Goal: Transaction & Acquisition: Download file/media

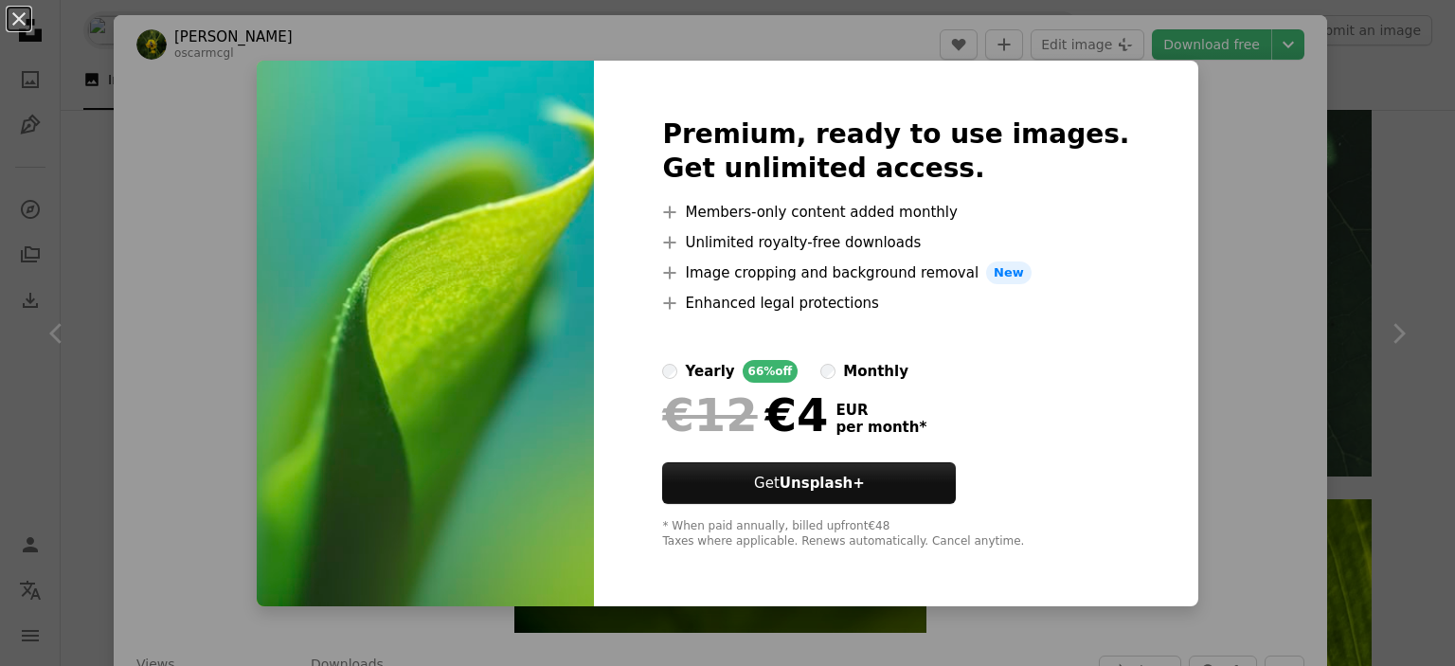
scroll to position [34702, 0]
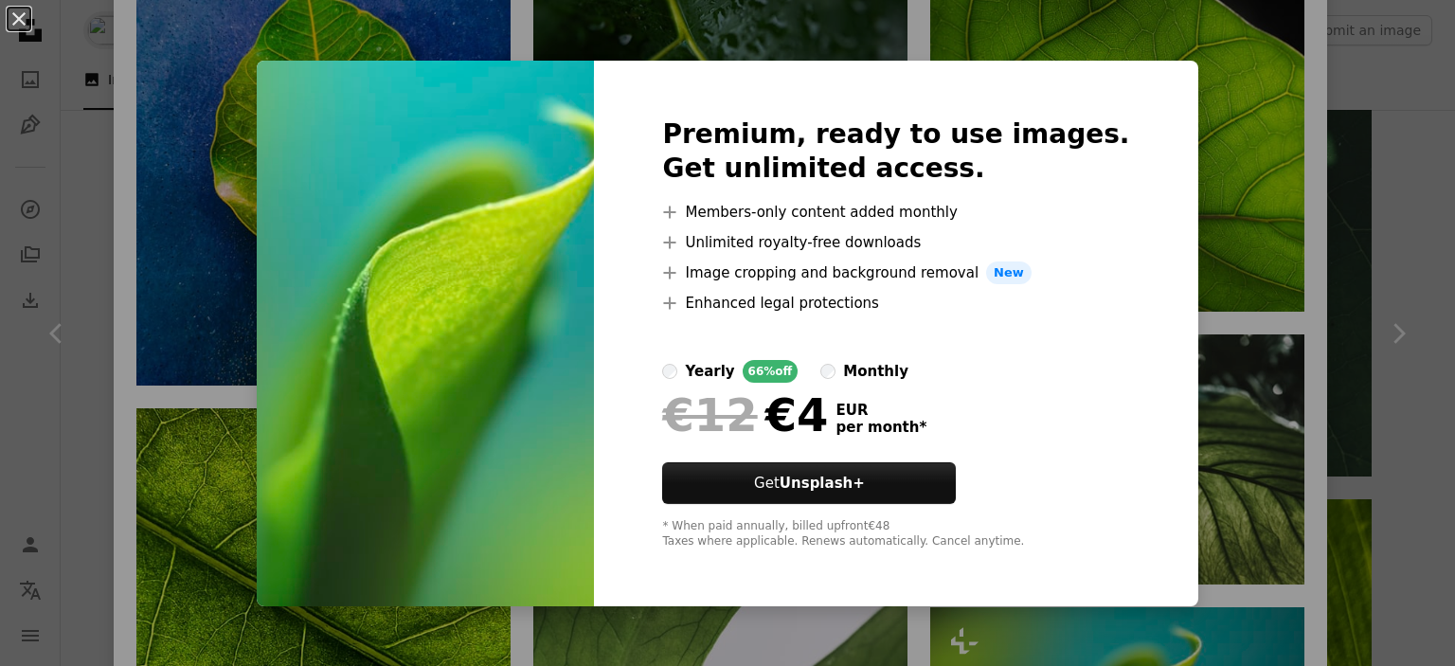
click at [1215, 242] on div "An X shape Premium, ready to use images. Get unlimited access. A plus sign Memb…" at bounding box center [727, 333] width 1455 height 666
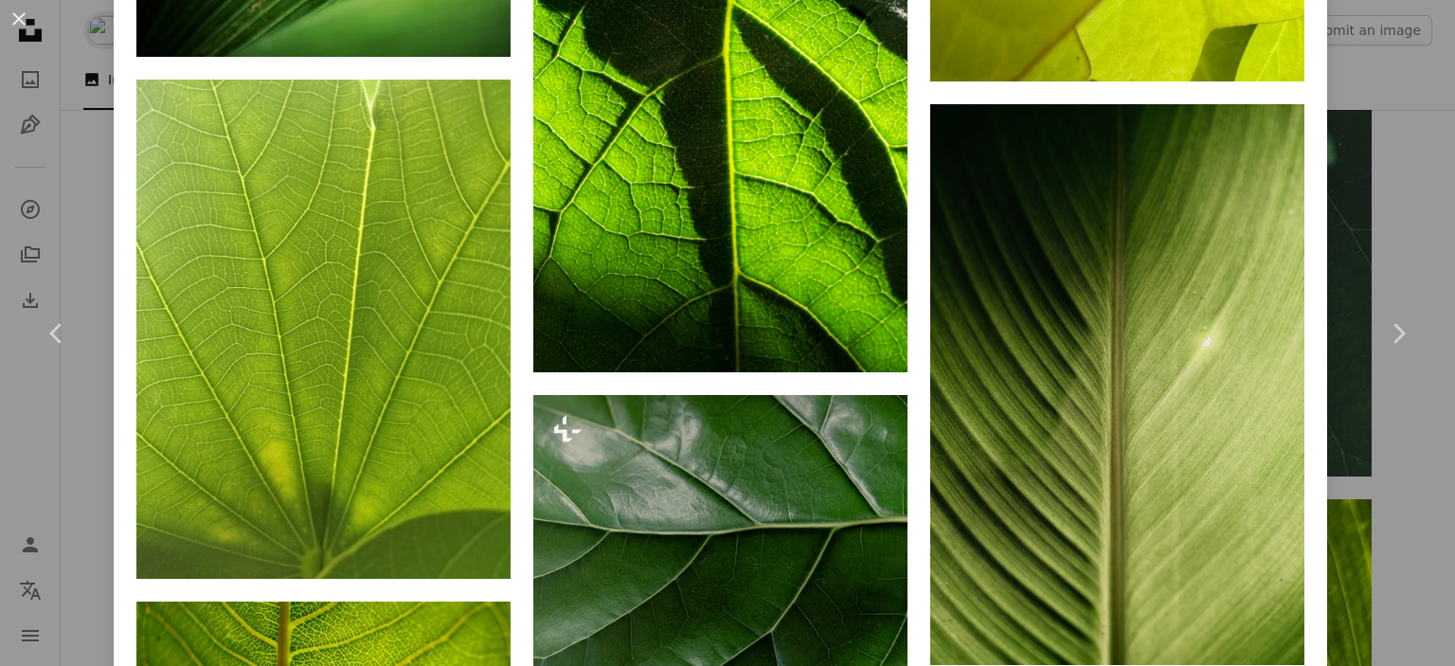
scroll to position [32549, 0]
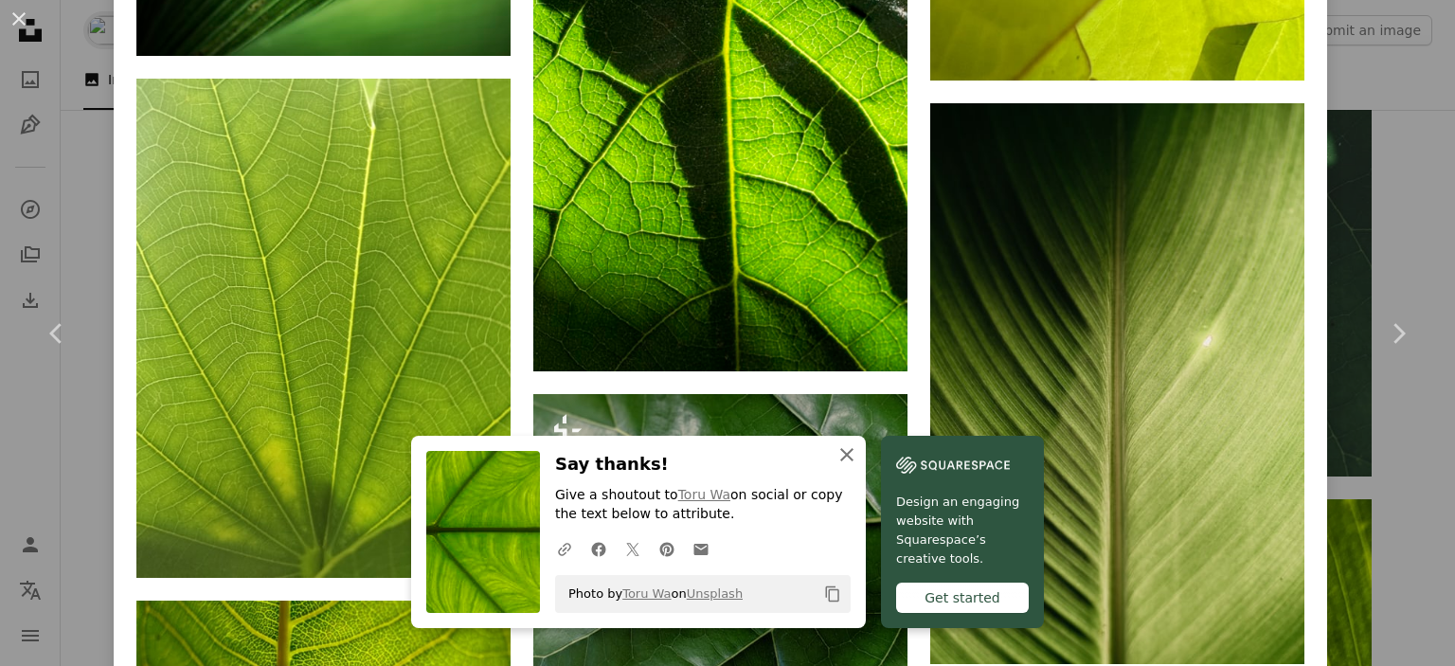
click at [853, 457] on button "An X shape Close" at bounding box center [847, 455] width 38 height 38
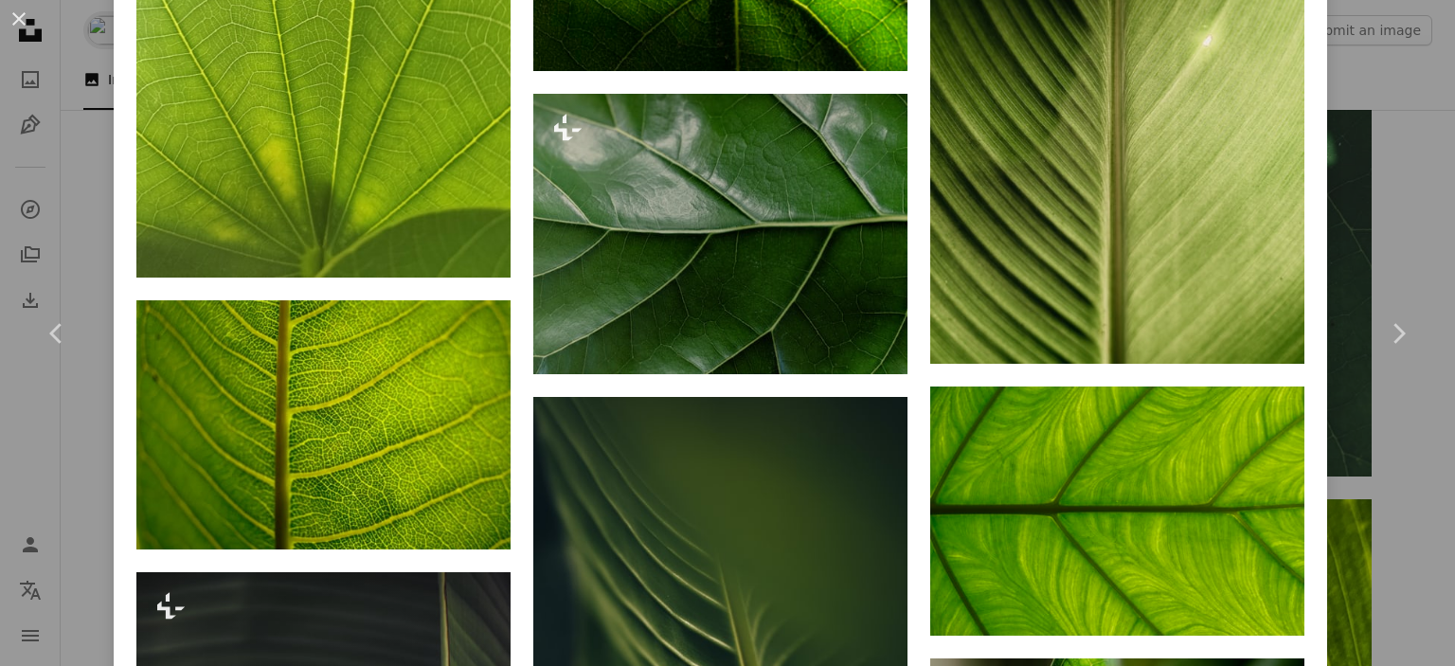
scroll to position [32861, 0]
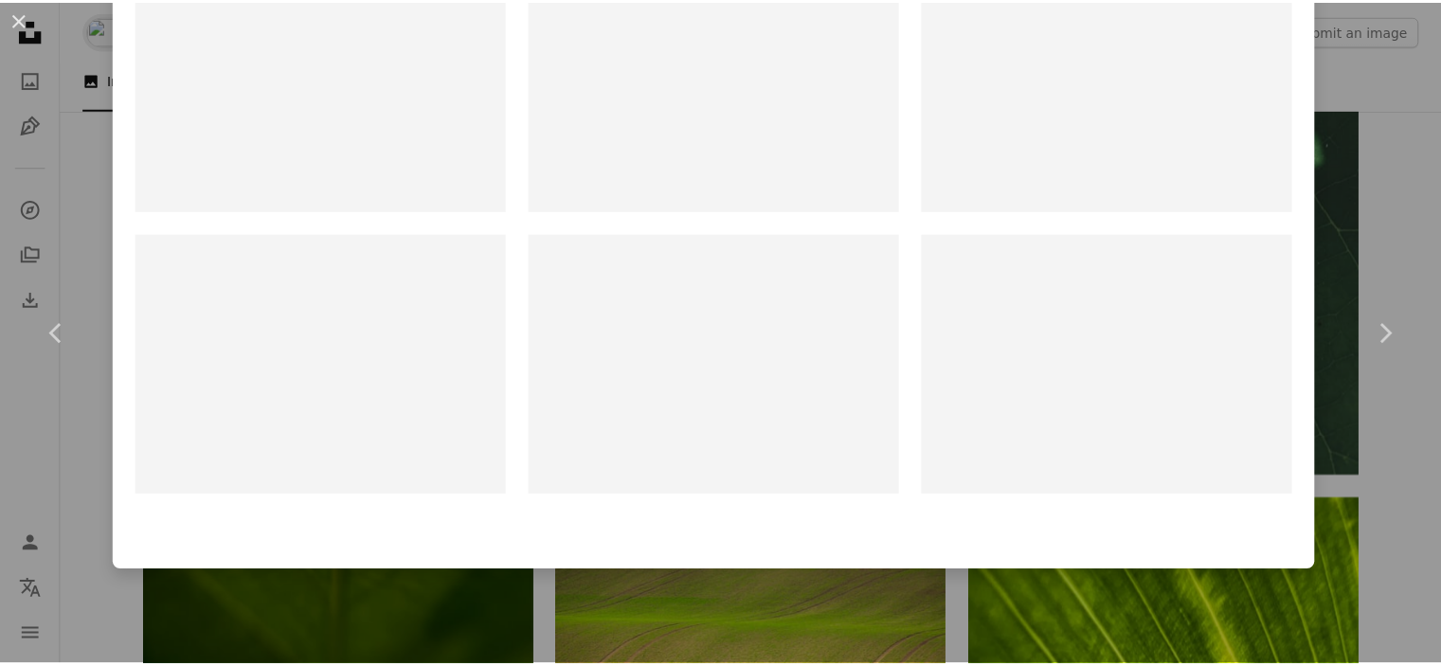
scroll to position [70, 0]
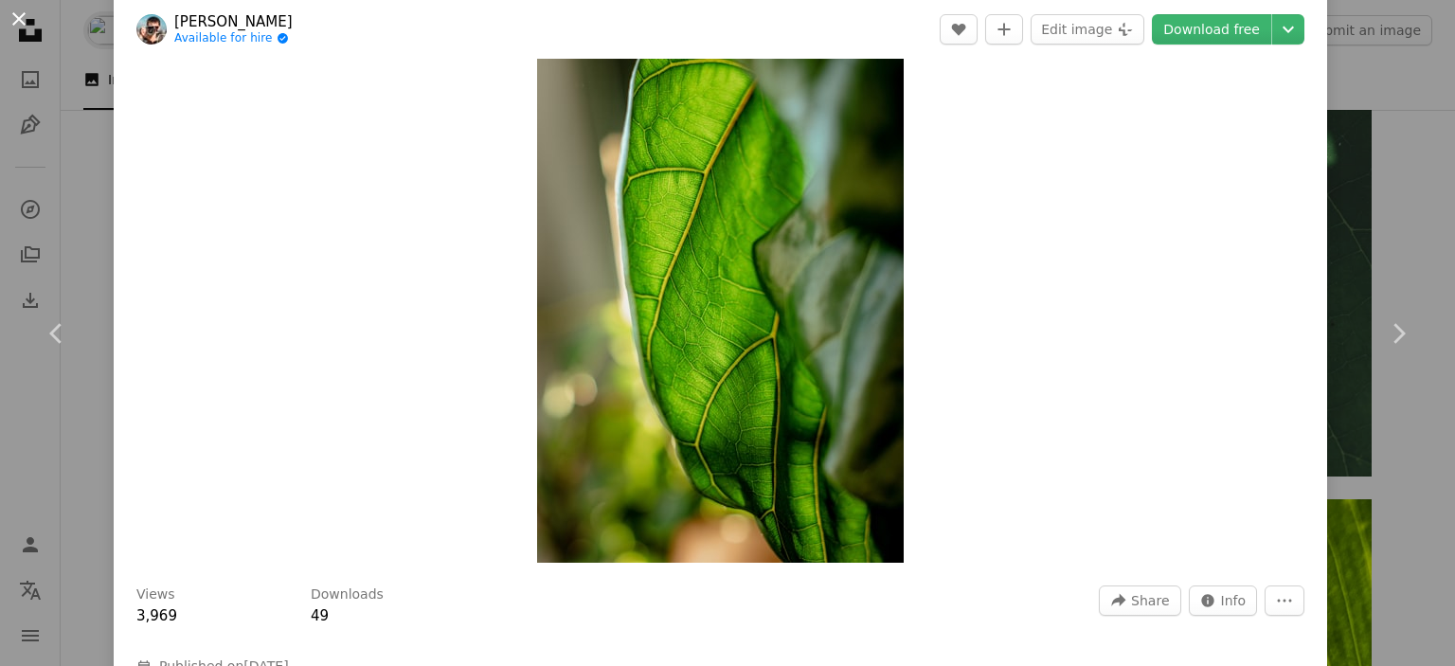
click at [19, 19] on button "An X shape" at bounding box center [19, 19] width 23 height 23
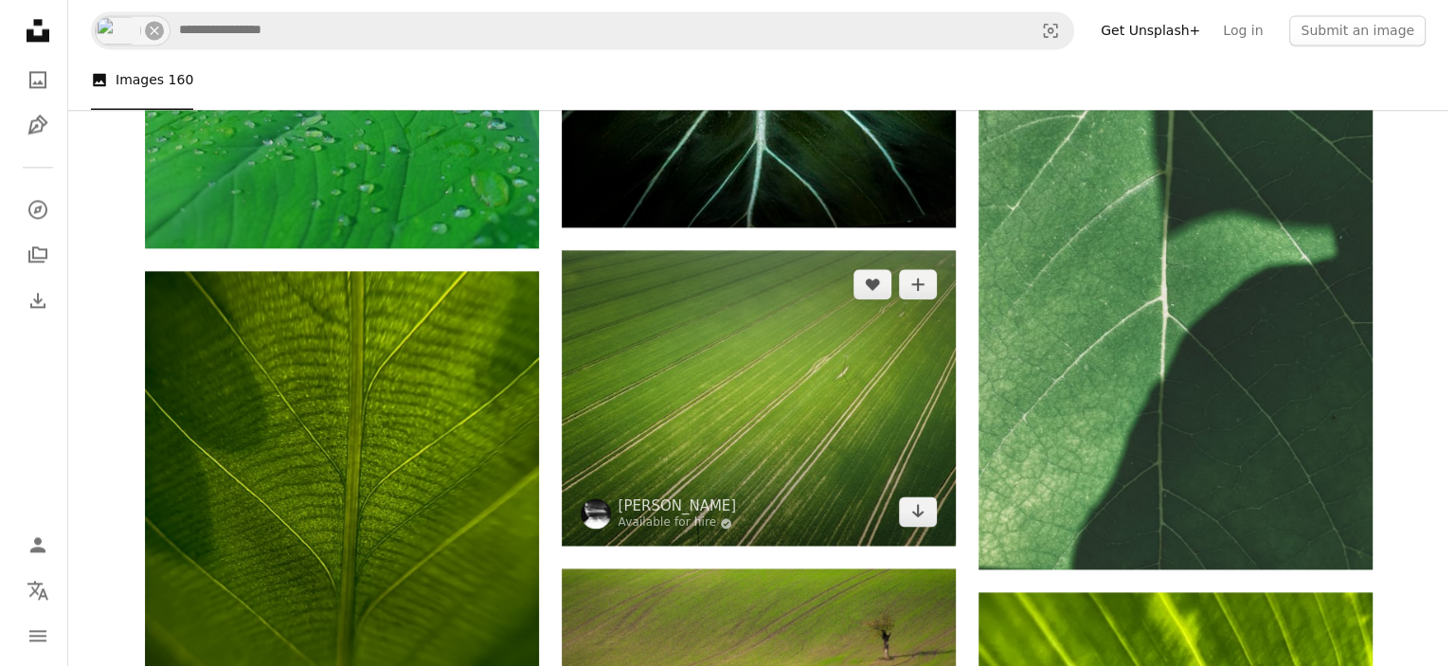
scroll to position [2723, 0]
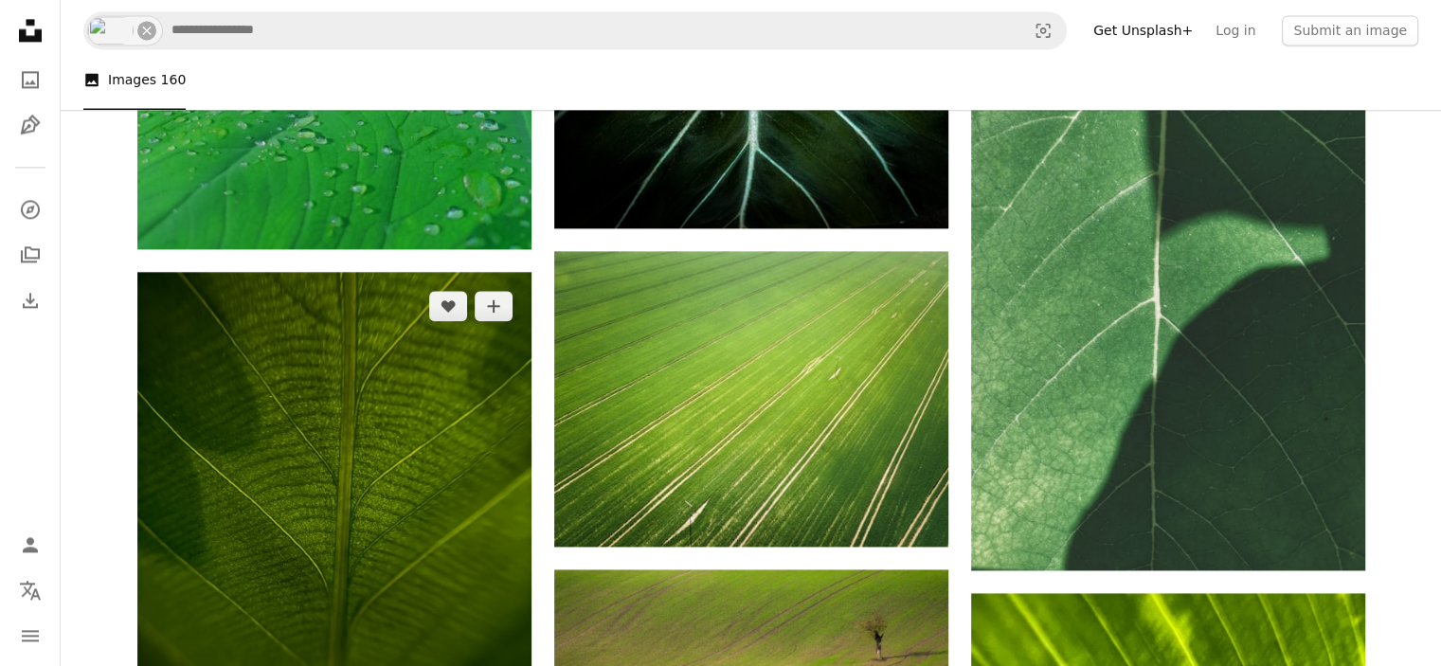
click at [360, 439] on img at bounding box center [334, 535] width 394 height 526
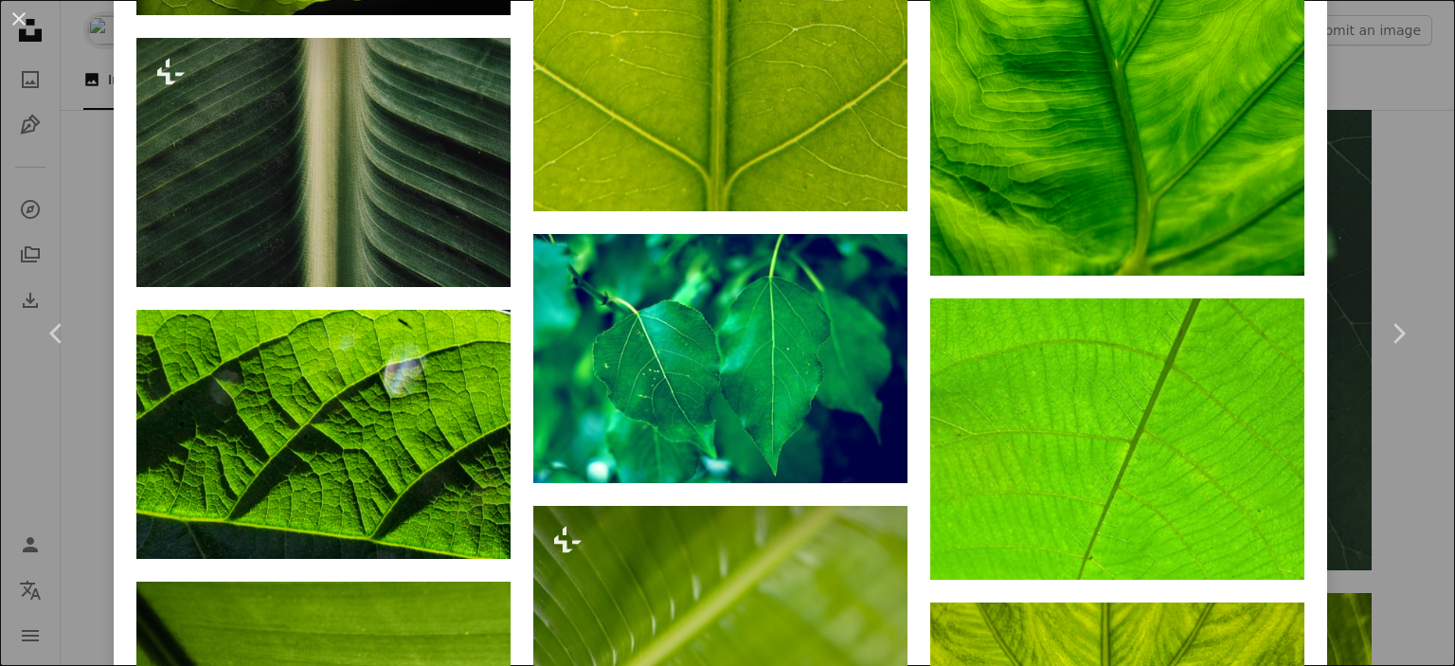
scroll to position [29271, 0]
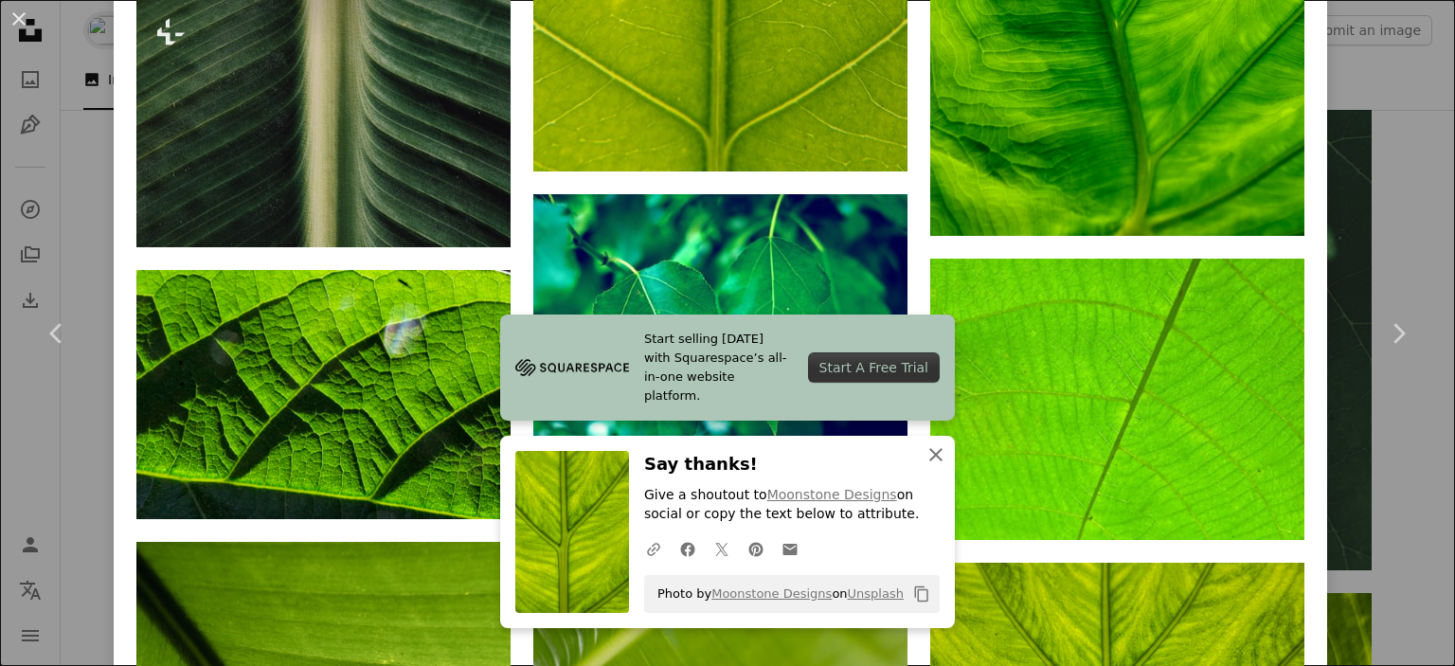
click at [924, 465] on icon "An X shape" at bounding box center [935, 454] width 23 height 23
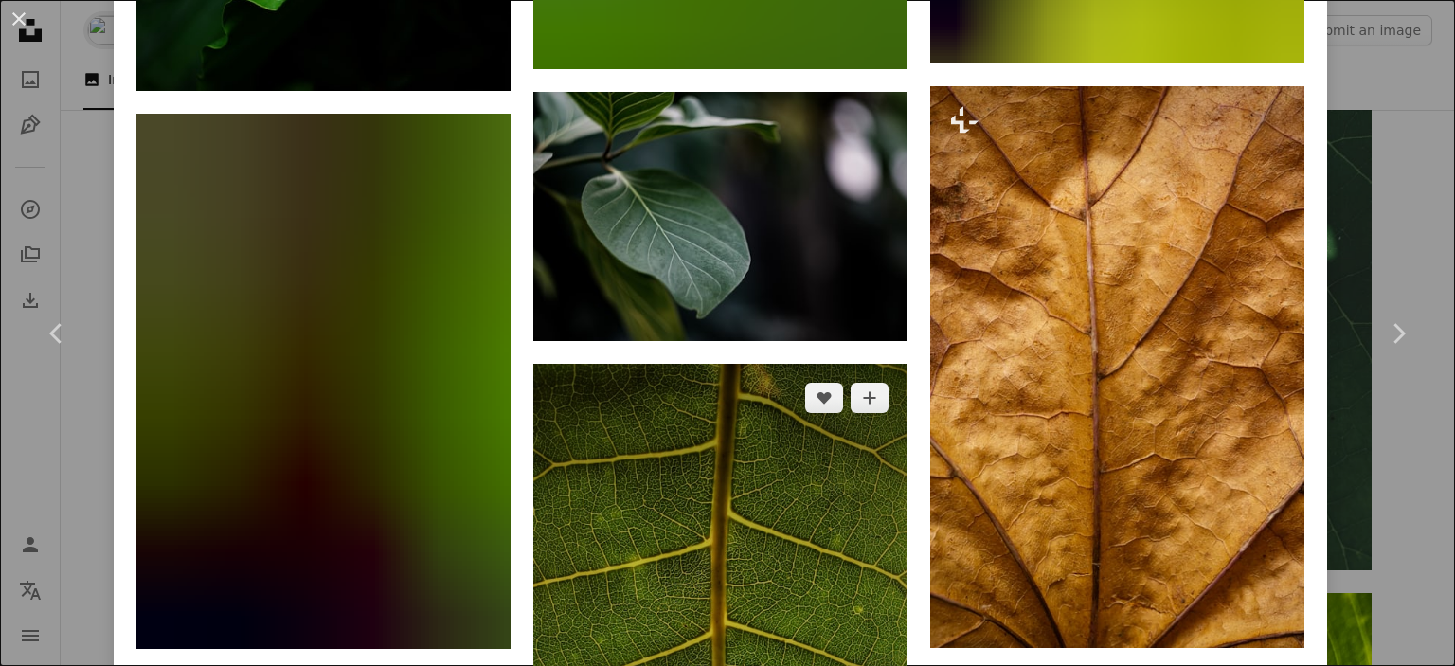
scroll to position [43863, 0]
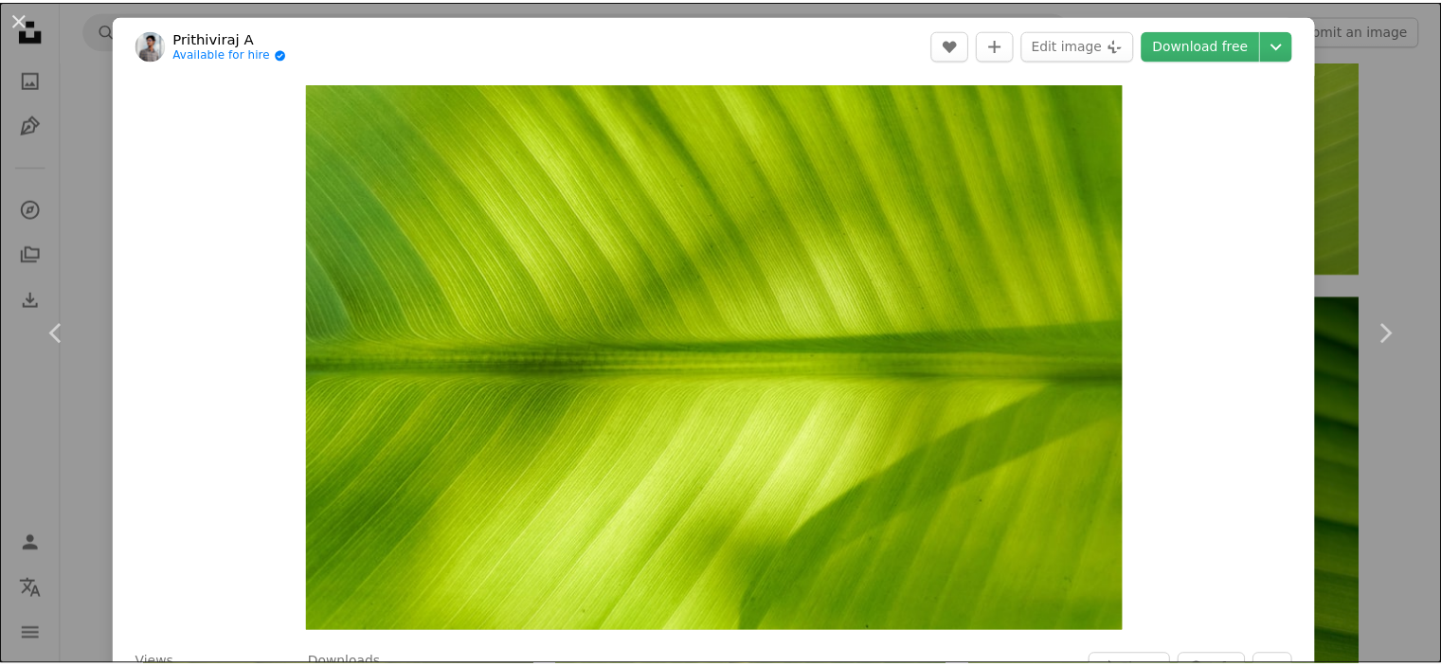
scroll to position [5073, 0]
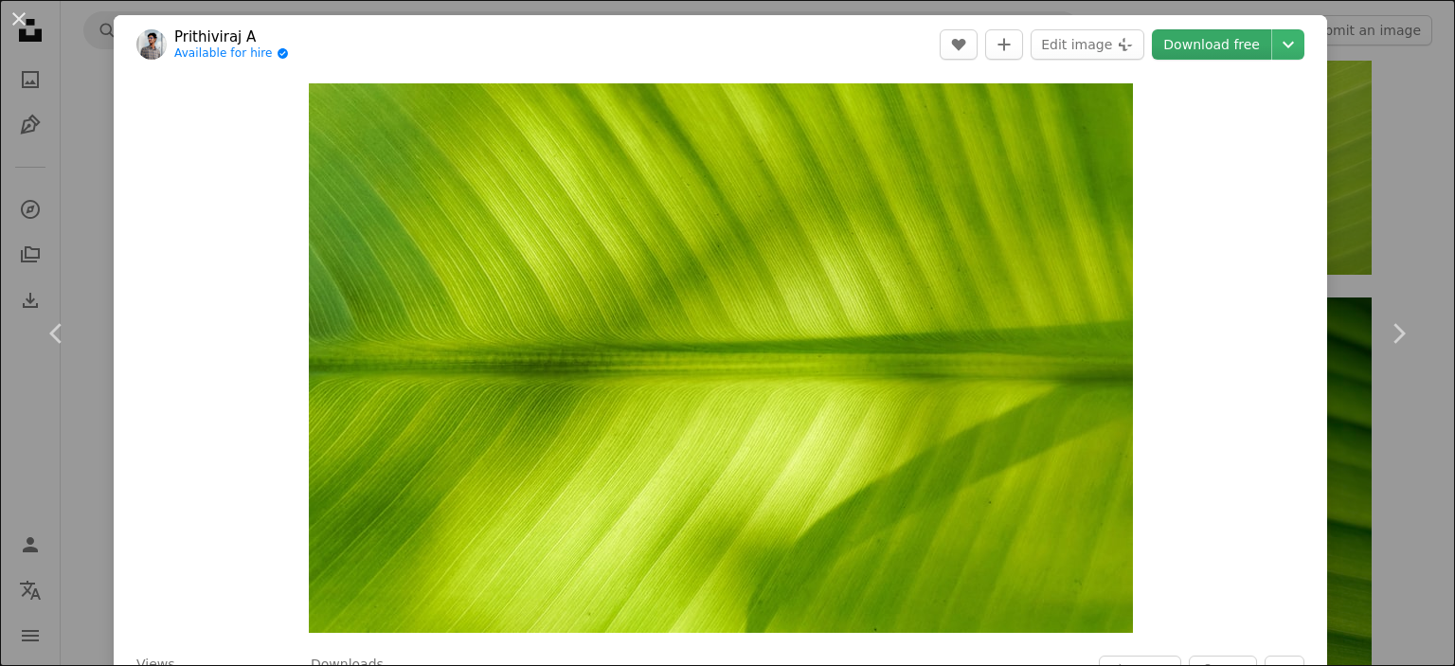
click at [1201, 52] on link "Download free" at bounding box center [1211, 44] width 119 height 30
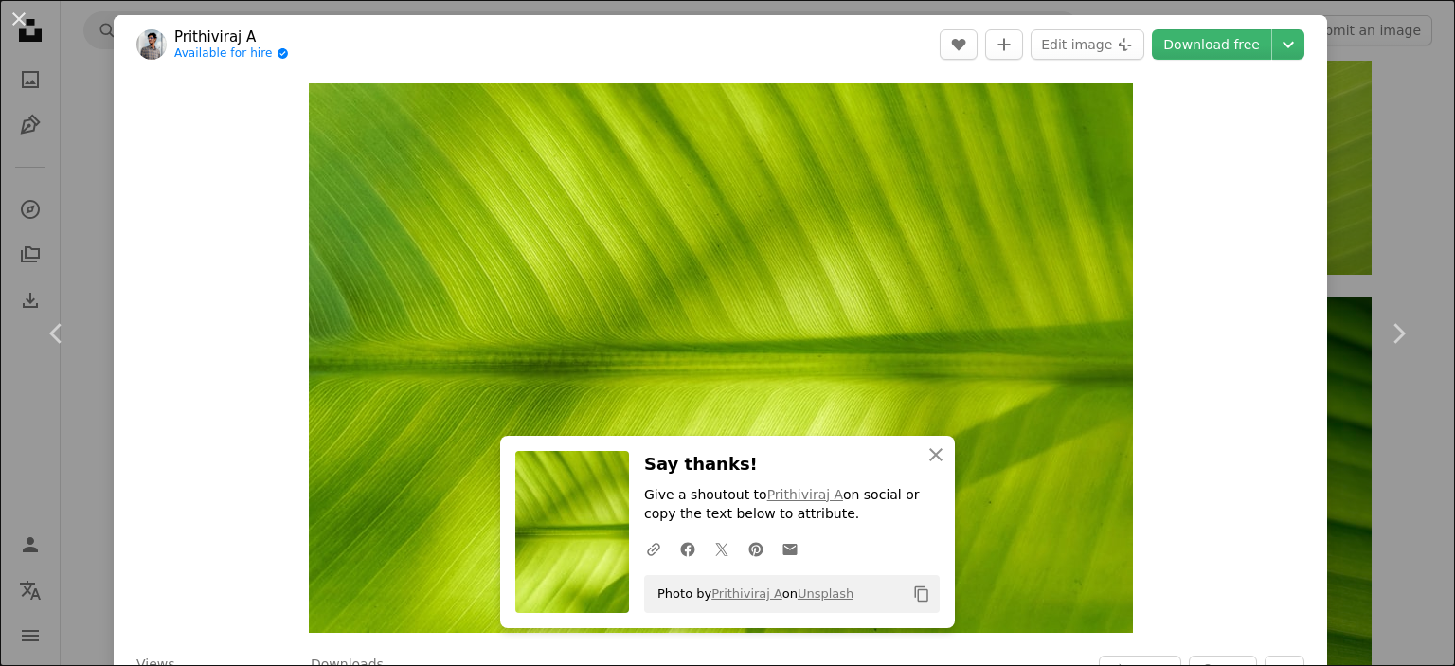
click at [1209, 521] on div "Zoom in" at bounding box center [720, 358] width 1213 height 568
click at [1176, 556] on div "Zoom in" at bounding box center [720, 358] width 1213 height 568
click at [937, 456] on icon "An X shape" at bounding box center [935, 454] width 23 height 23
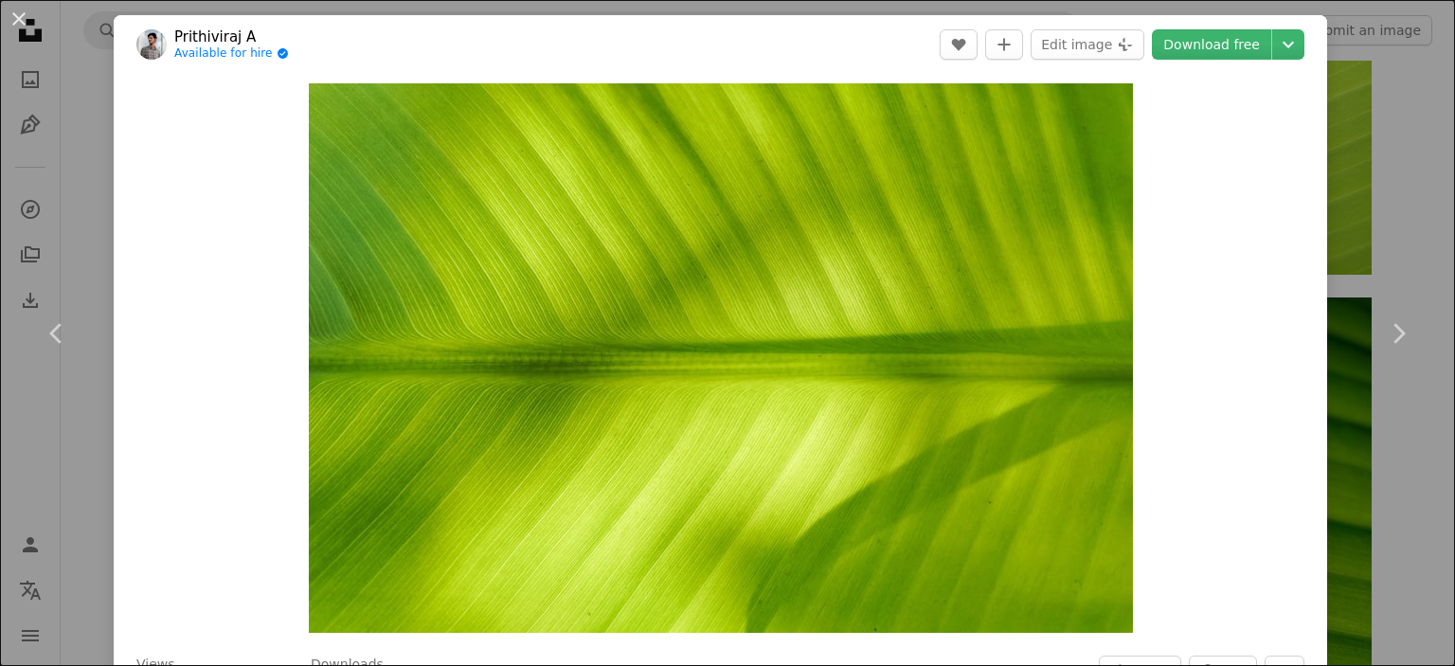
click at [1375, 200] on div "An X shape Chevron left Chevron right Prithiviraj A Available for hire A checkm…" at bounding box center [727, 333] width 1455 height 666
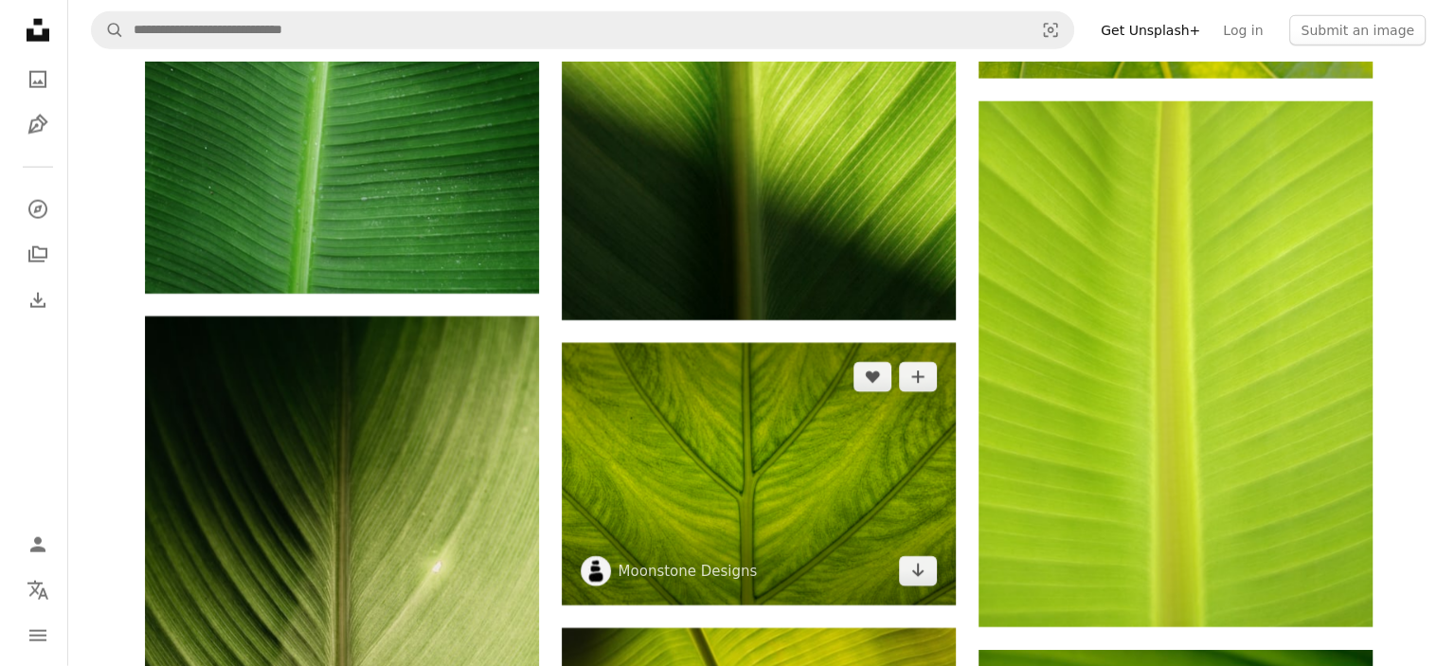
scroll to position [4647, 0]
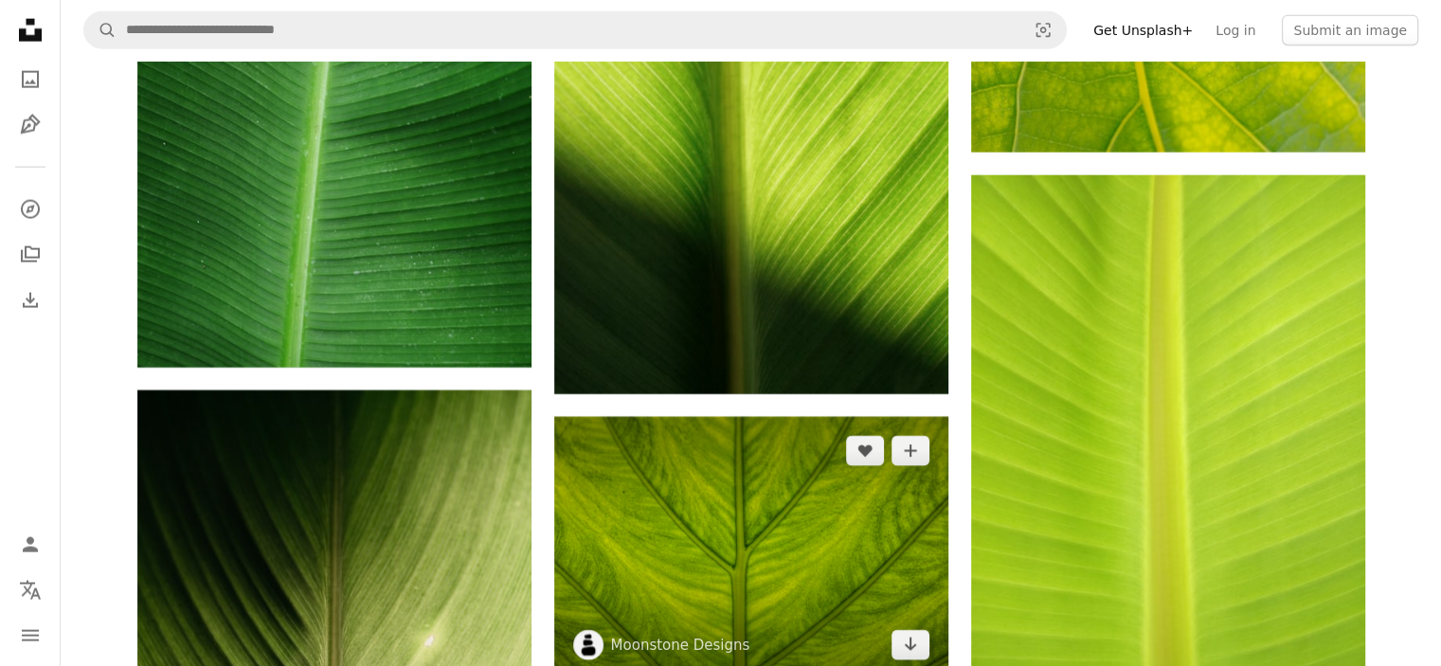
click at [717, 492] on img at bounding box center [751, 548] width 394 height 262
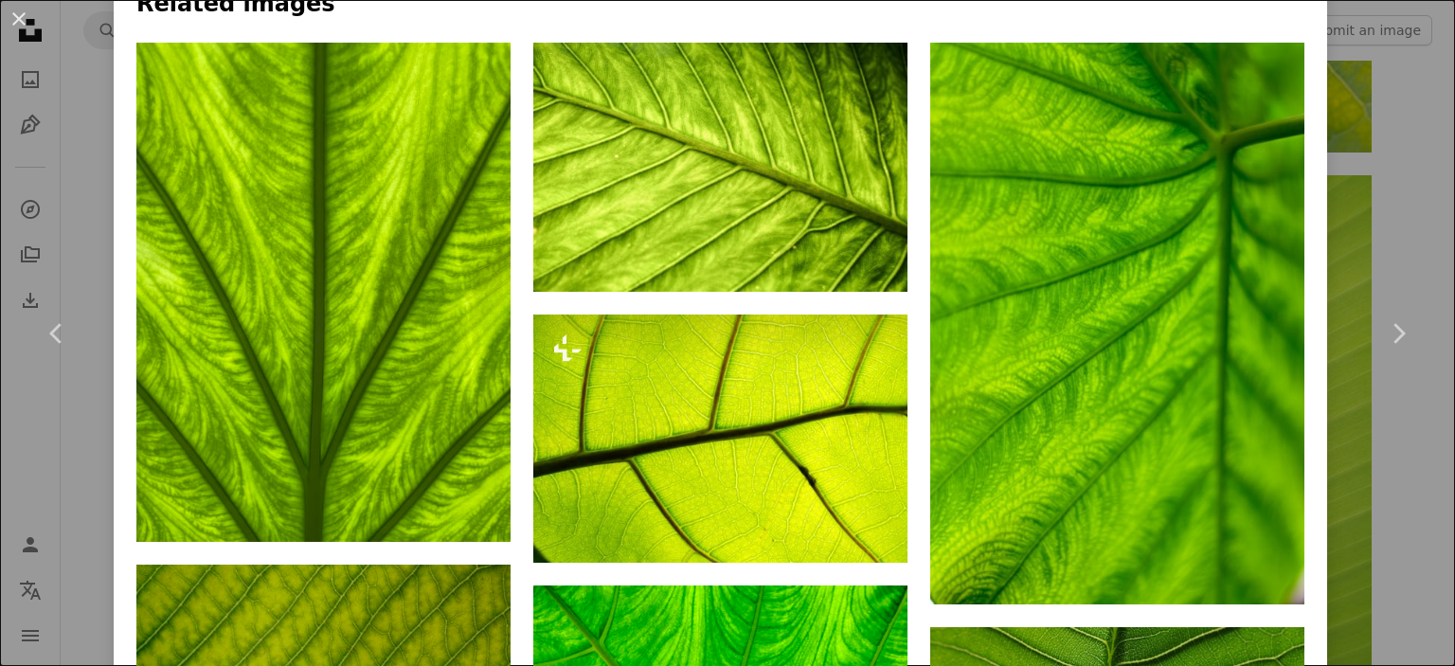
scroll to position [1269, 0]
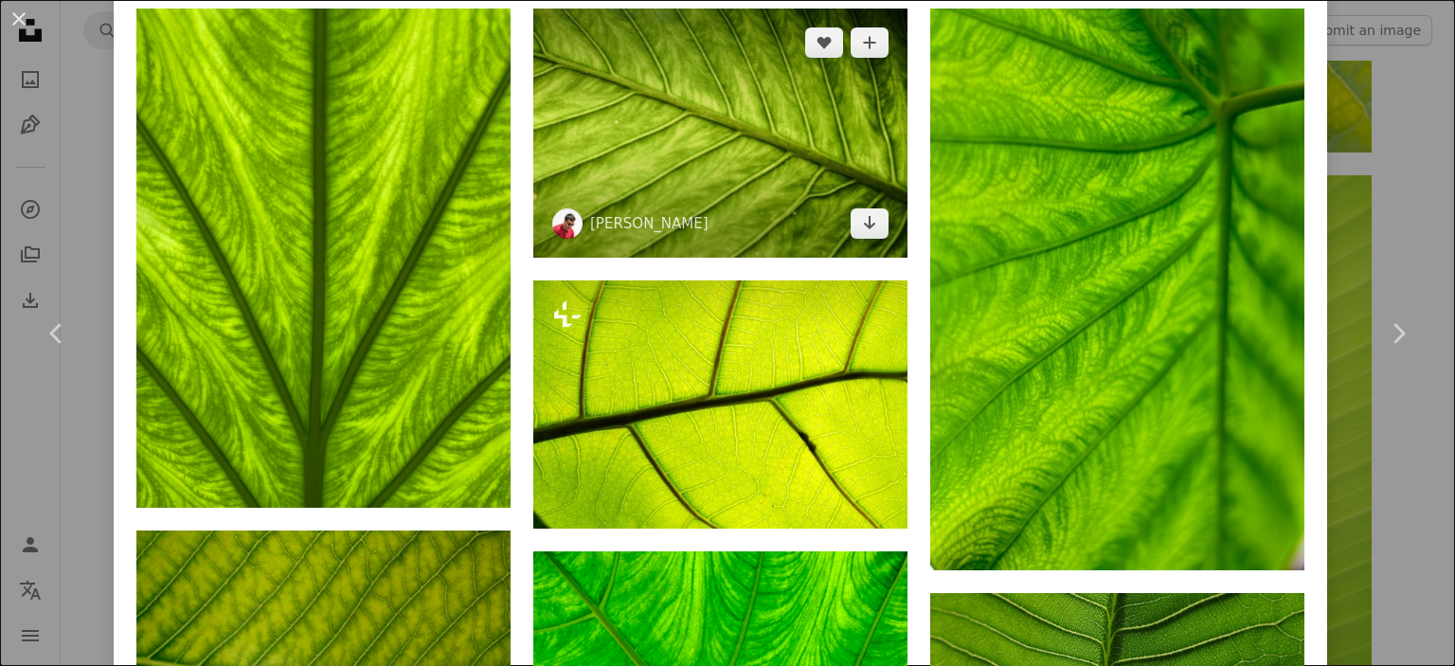
click at [672, 208] on span "[PERSON_NAME]" at bounding box center [630, 223] width 156 height 30
click at [679, 145] on img at bounding box center [720, 133] width 374 height 249
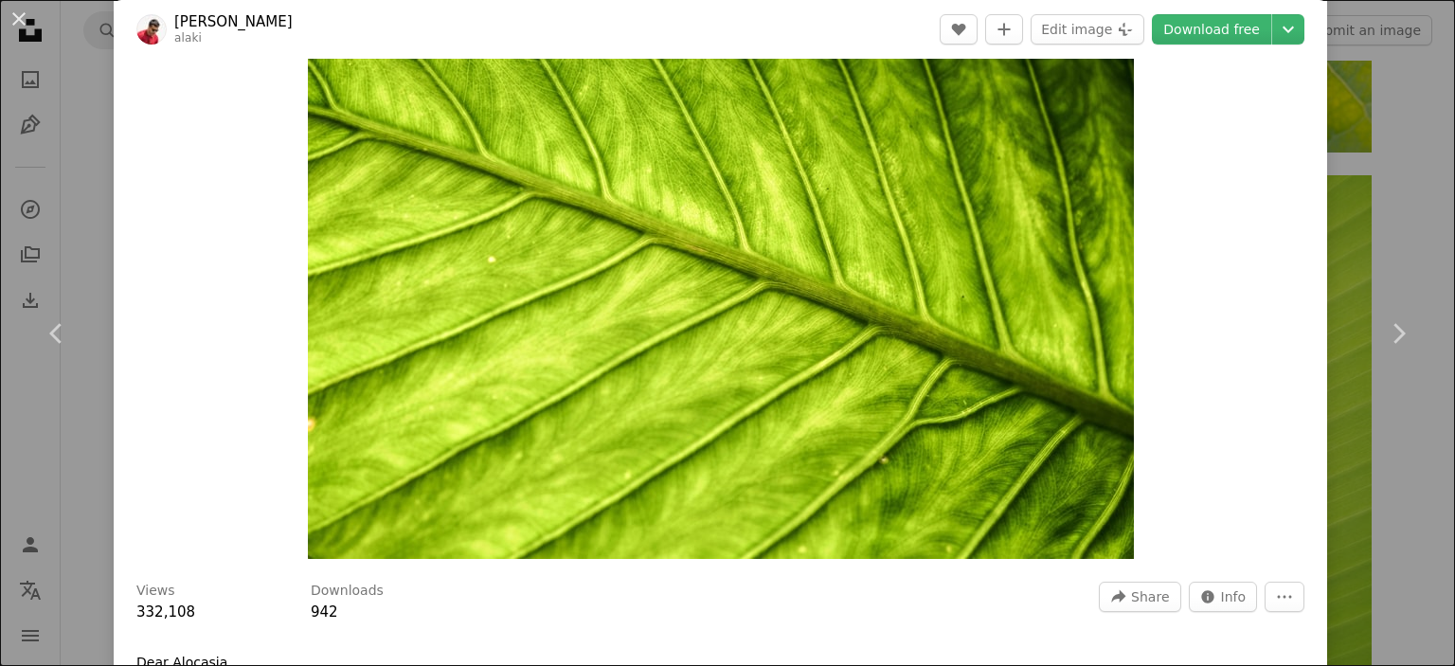
scroll to position [27, 0]
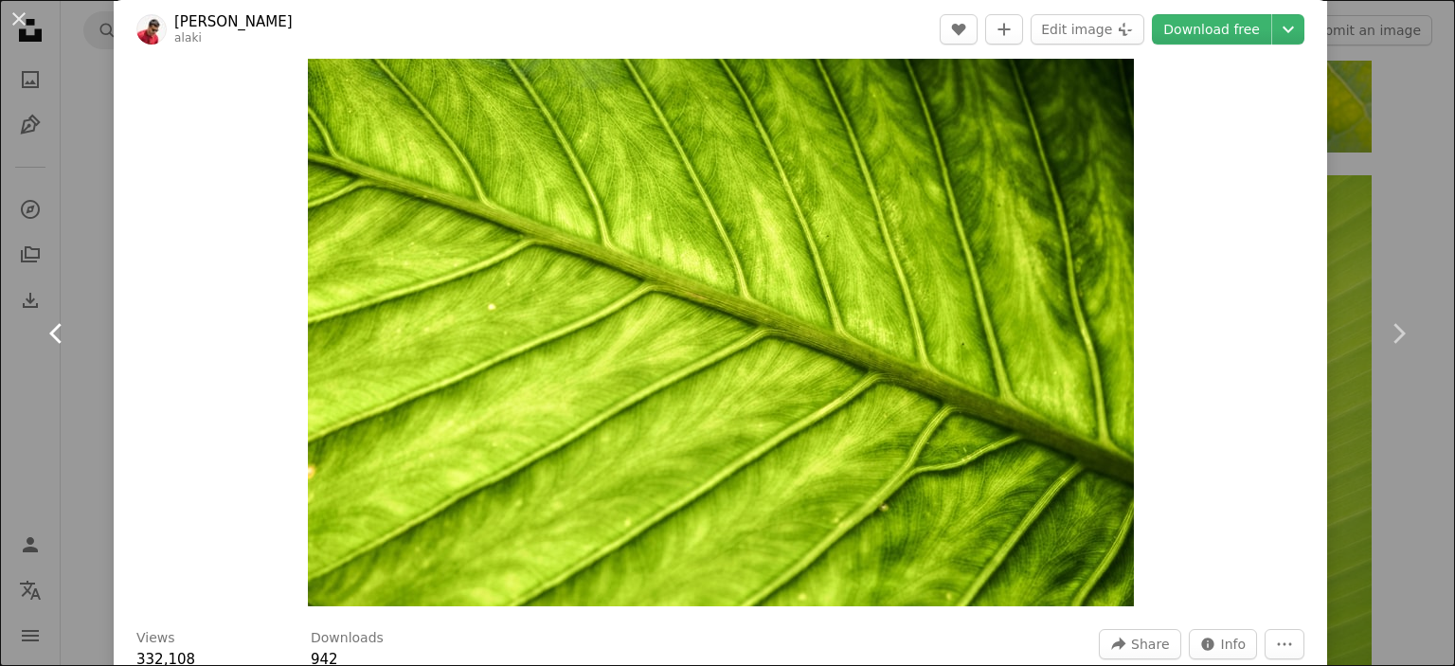
click at [97, 297] on link "Chevron left" at bounding box center [57, 333] width 114 height 182
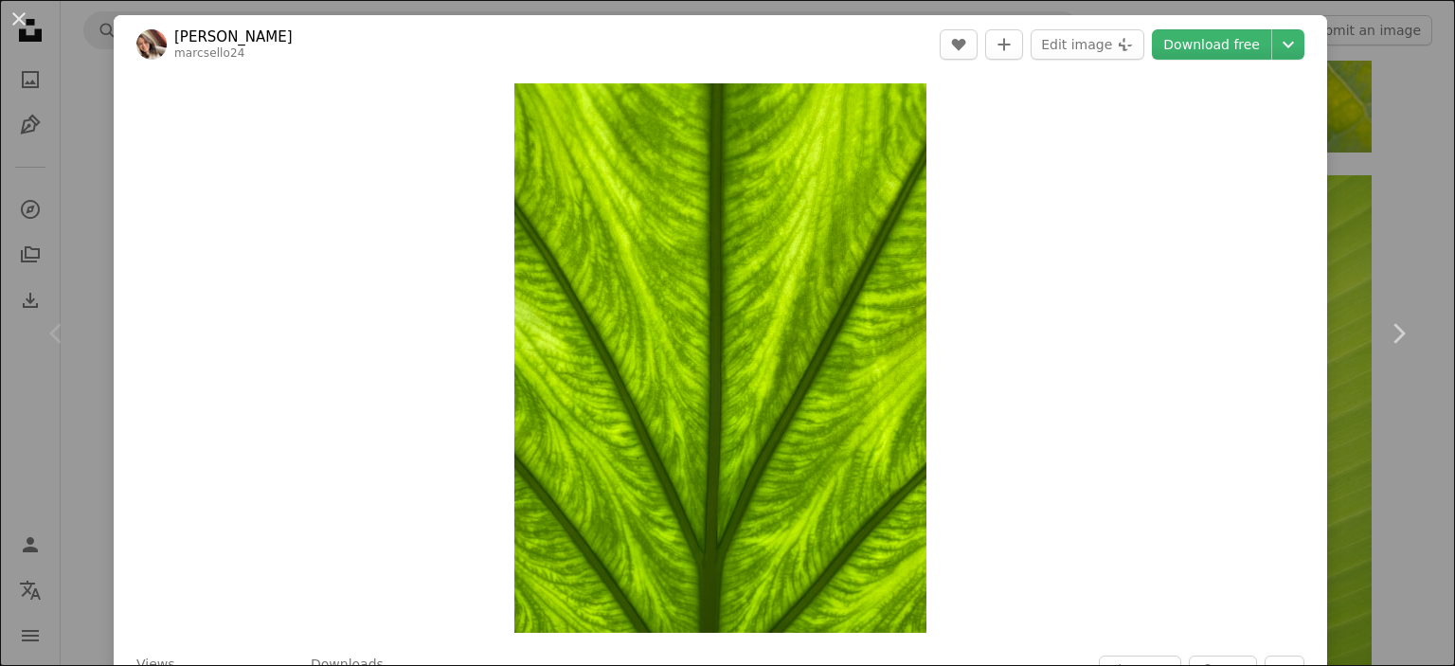
click at [67, 305] on div "Chevron left" at bounding box center [57, 333] width 114 height 182
click at [1368, 167] on div "An X shape Chevron left Chevron right Veperdi Mária marcsello24 A heart A plus …" at bounding box center [727, 333] width 1455 height 666
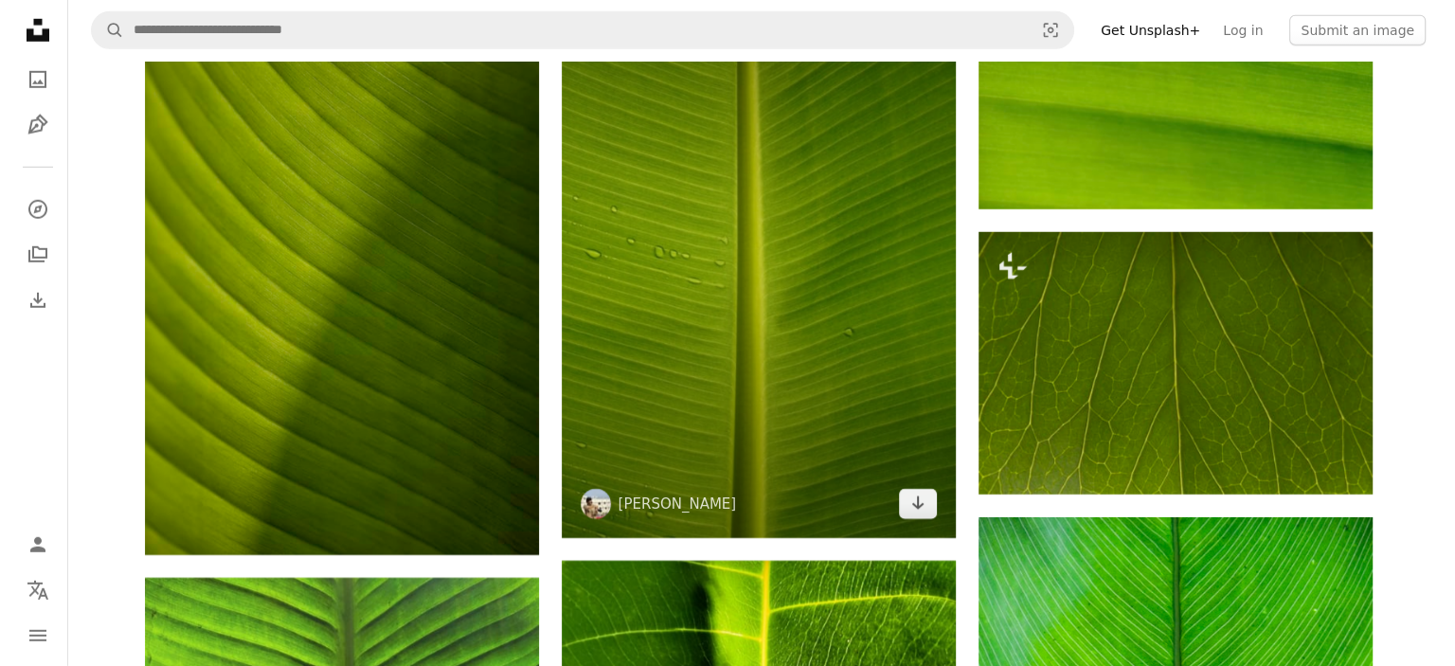
scroll to position [5686, 0]
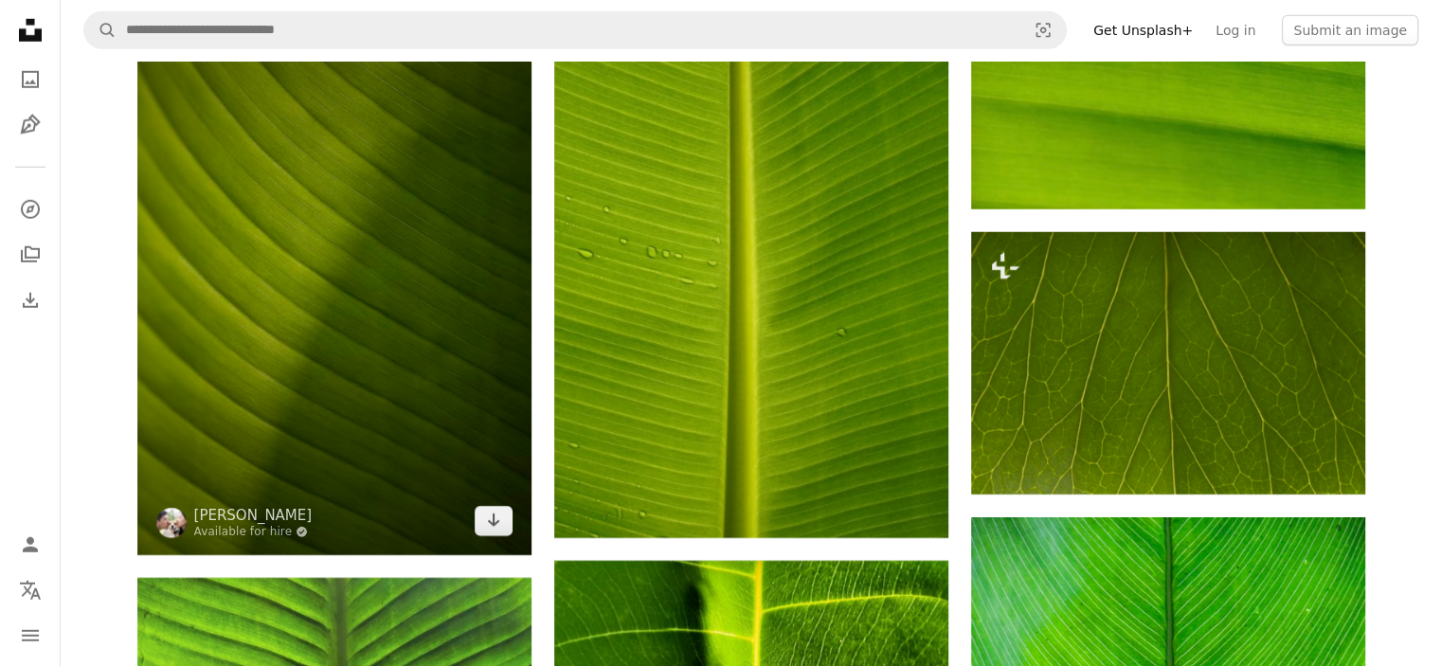
click at [394, 382] on img at bounding box center [334, 259] width 394 height 591
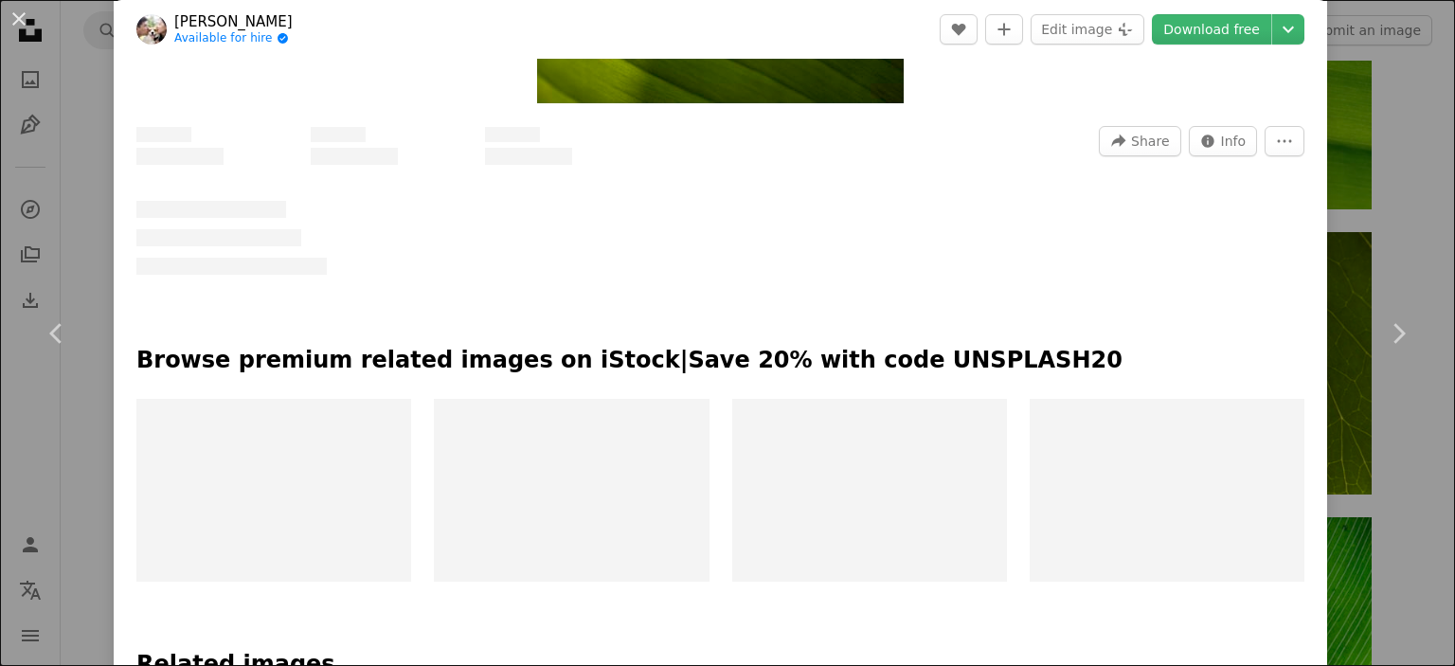
scroll to position [529, 0]
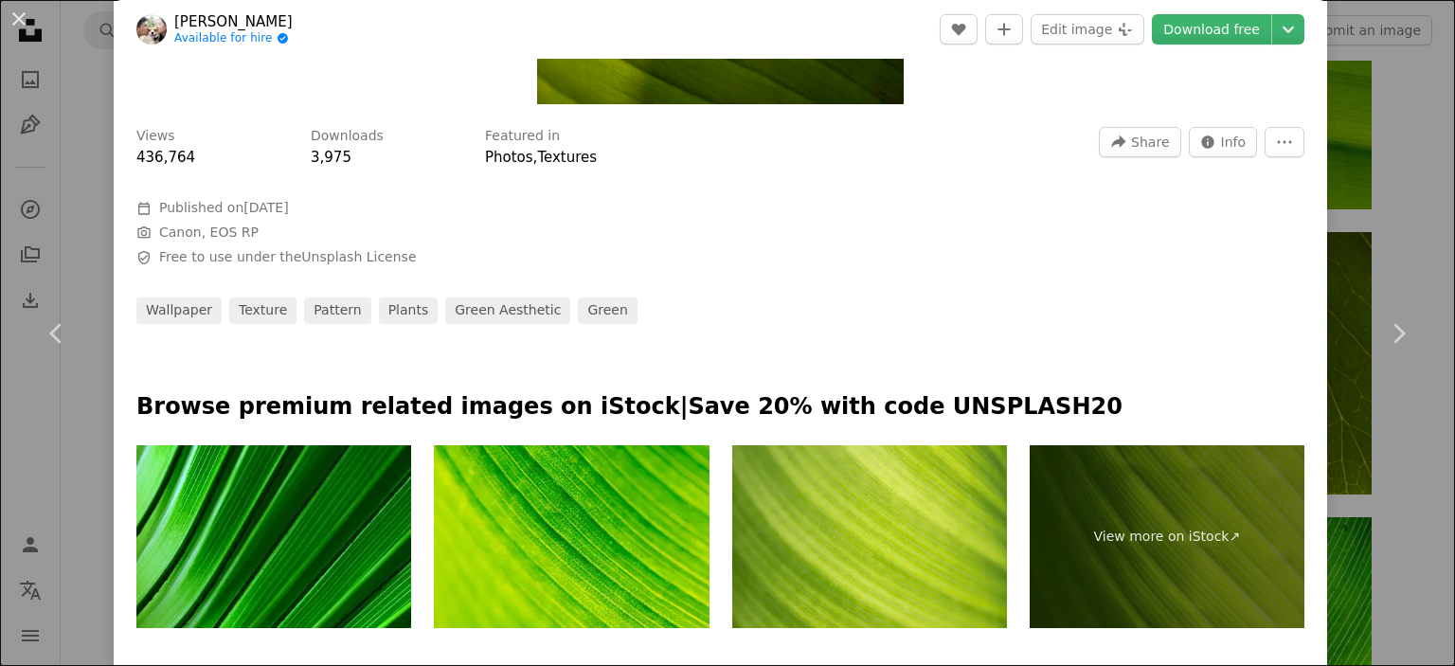
click at [605, 479] on img at bounding box center [571, 537] width 275 height 184
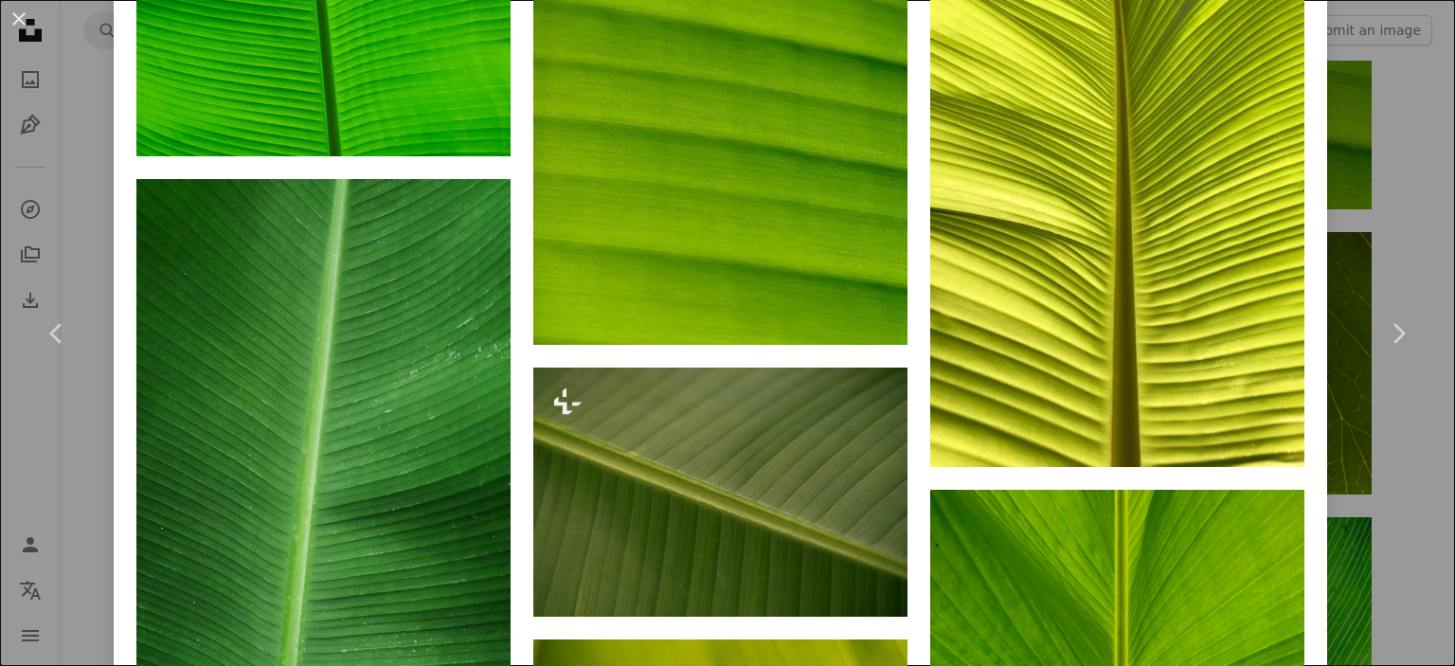
scroll to position [1947, 0]
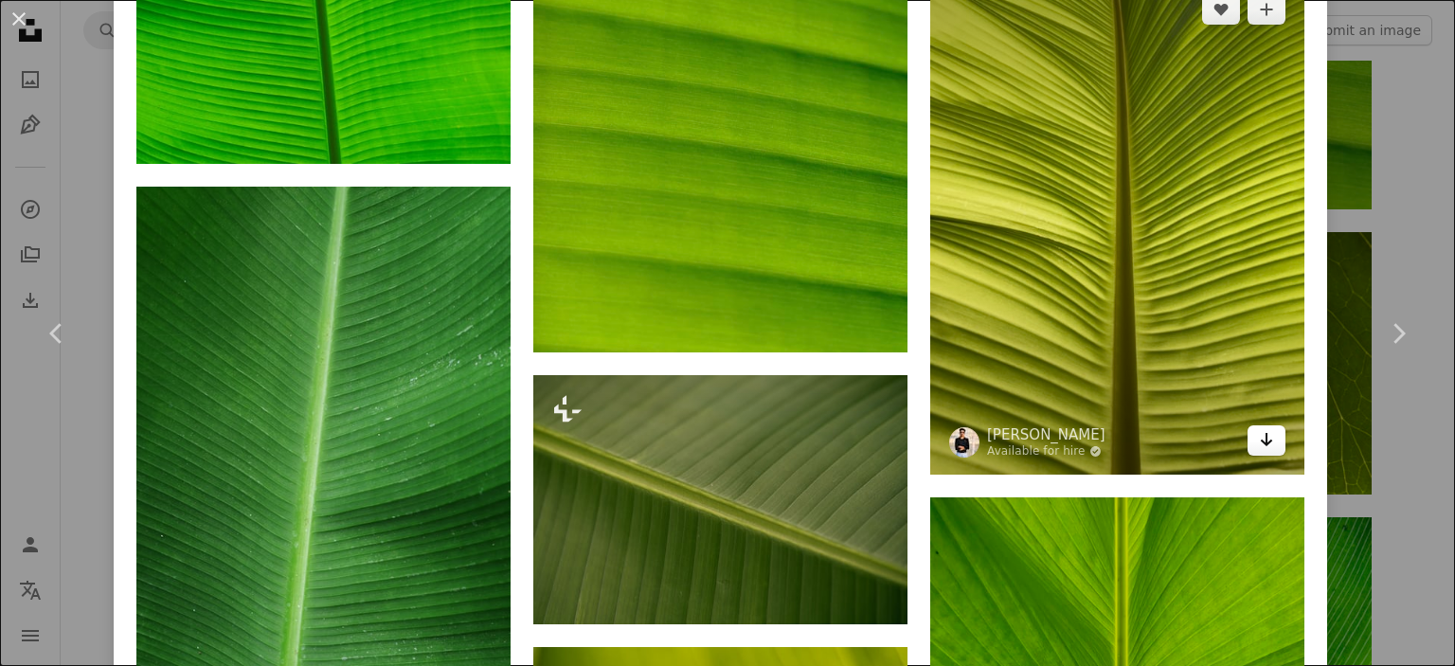
click at [1247, 432] on link "Arrow pointing down" at bounding box center [1266, 440] width 38 height 30
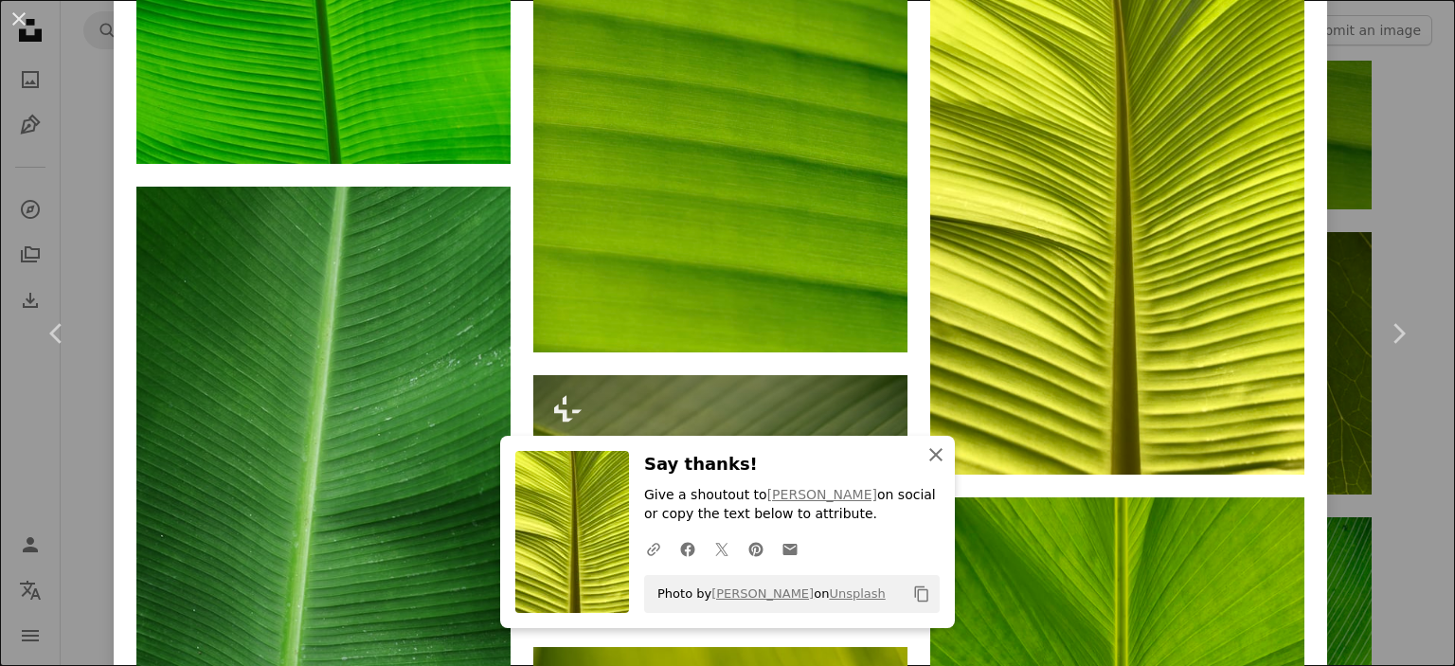
click at [927, 463] on icon "An X shape" at bounding box center [935, 454] width 23 height 23
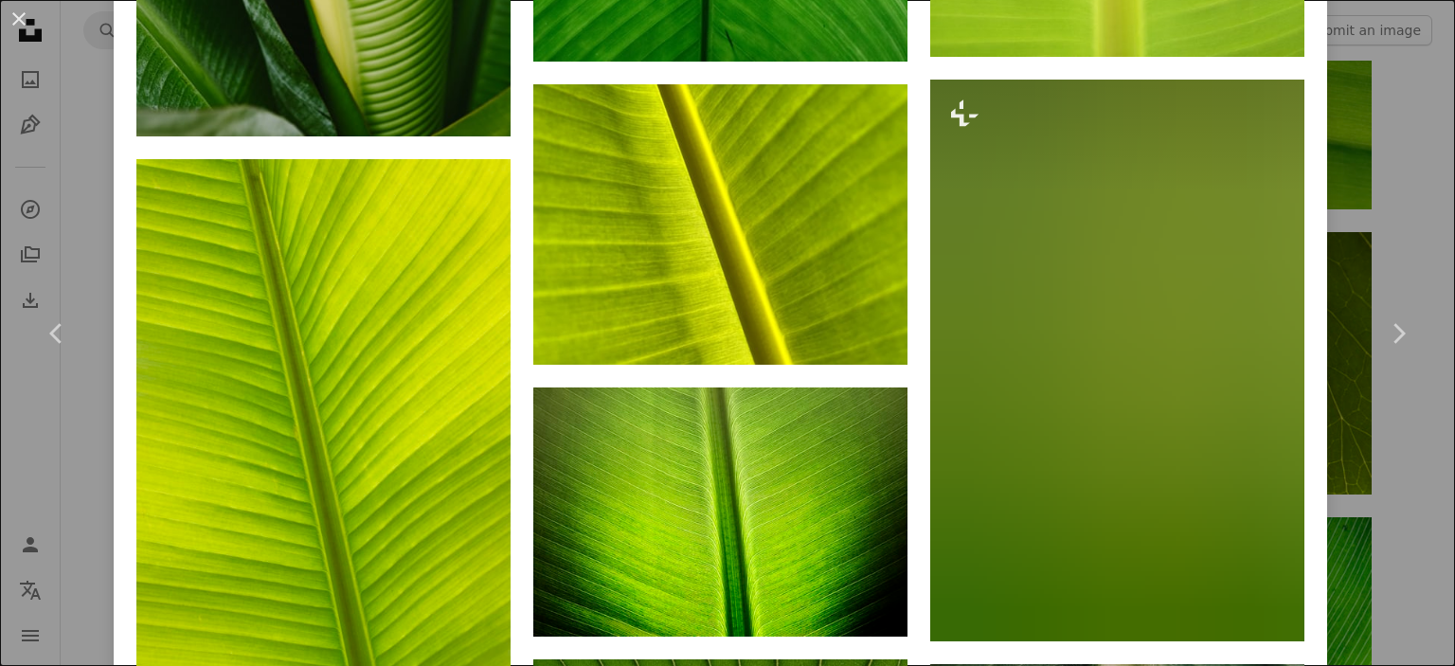
scroll to position [5686, 0]
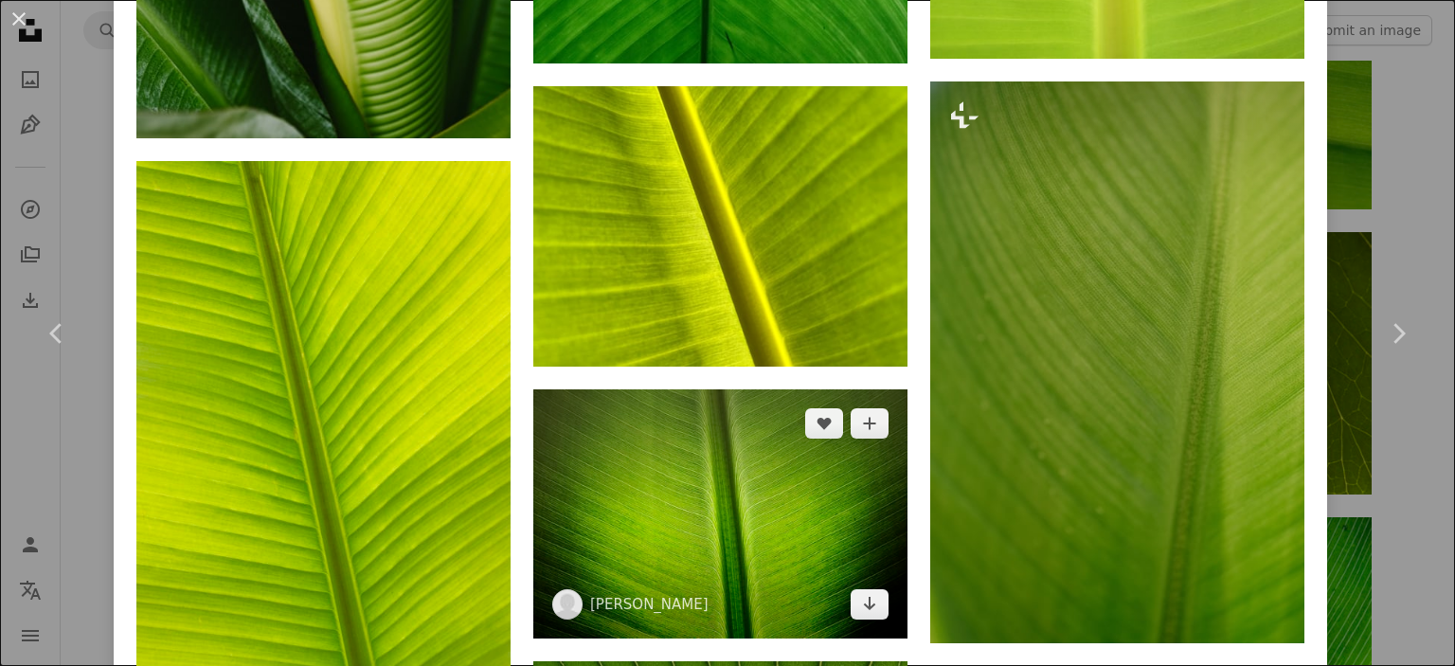
click at [734, 431] on img at bounding box center [720, 513] width 374 height 249
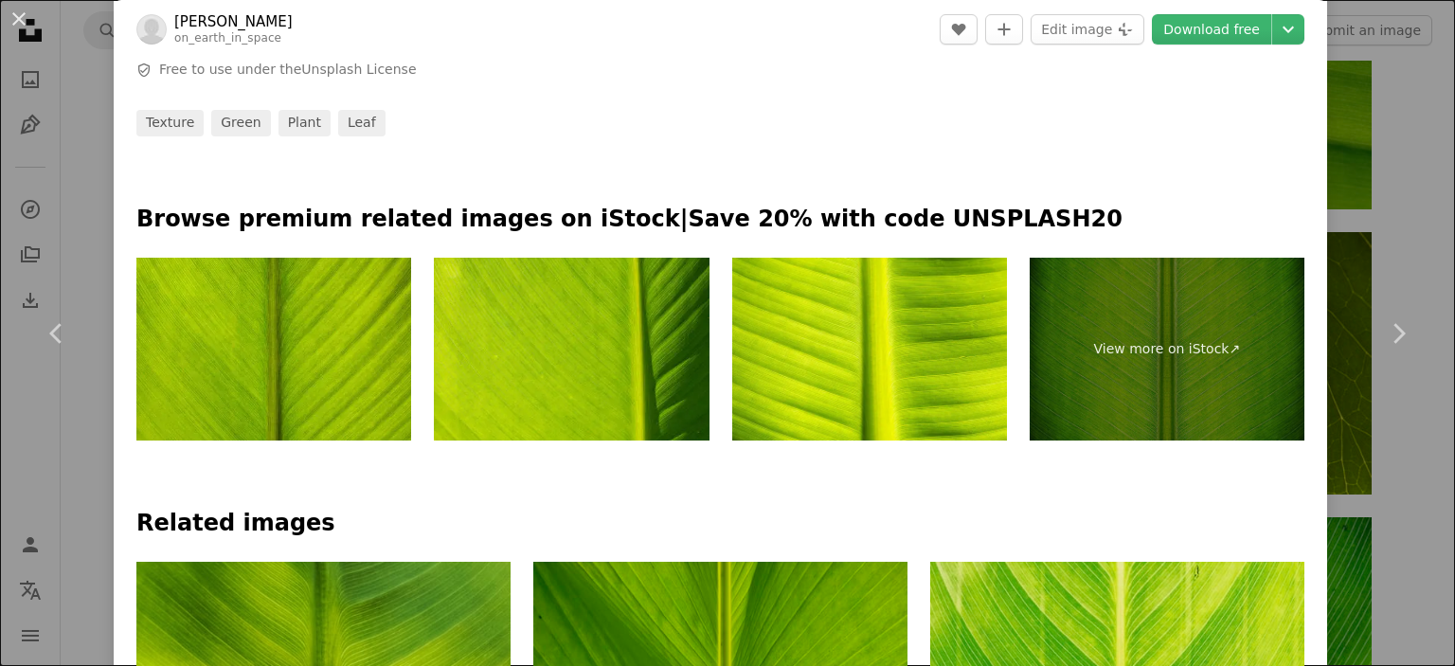
scroll to position [758, 0]
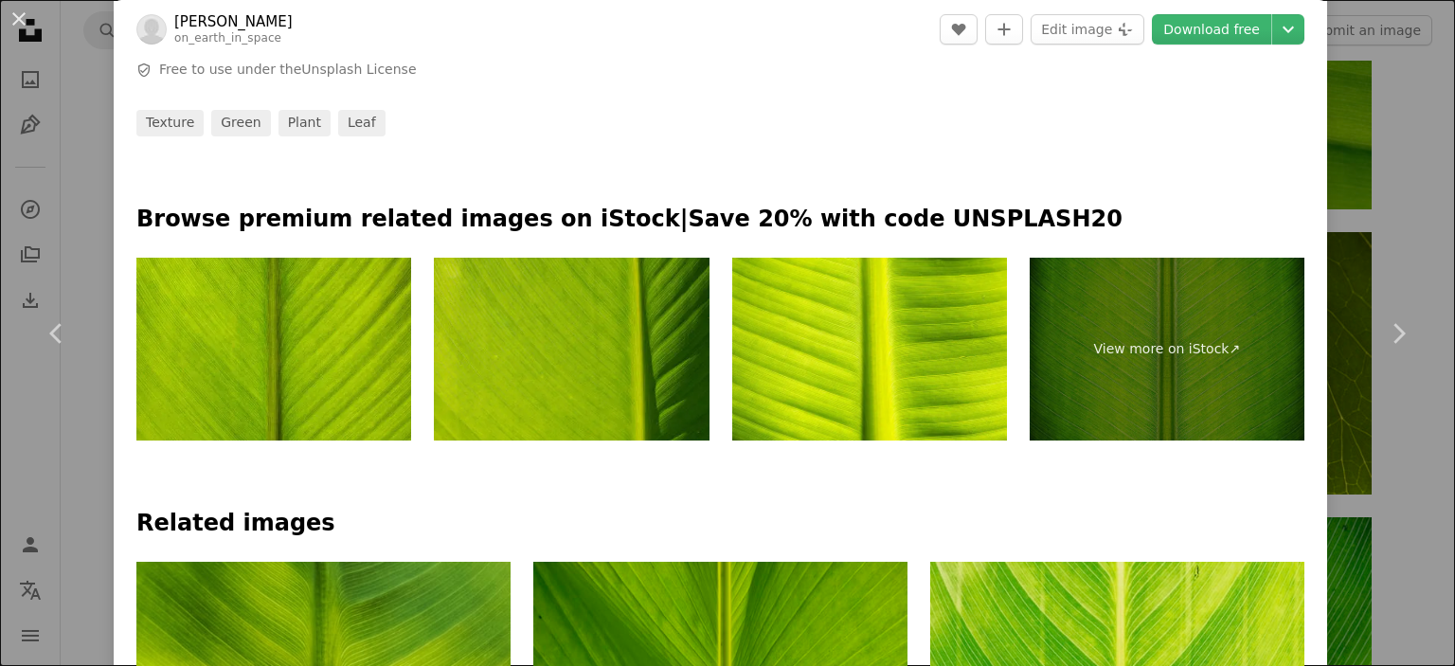
click at [601, 371] on img at bounding box center [571, 350] width 275 height 184
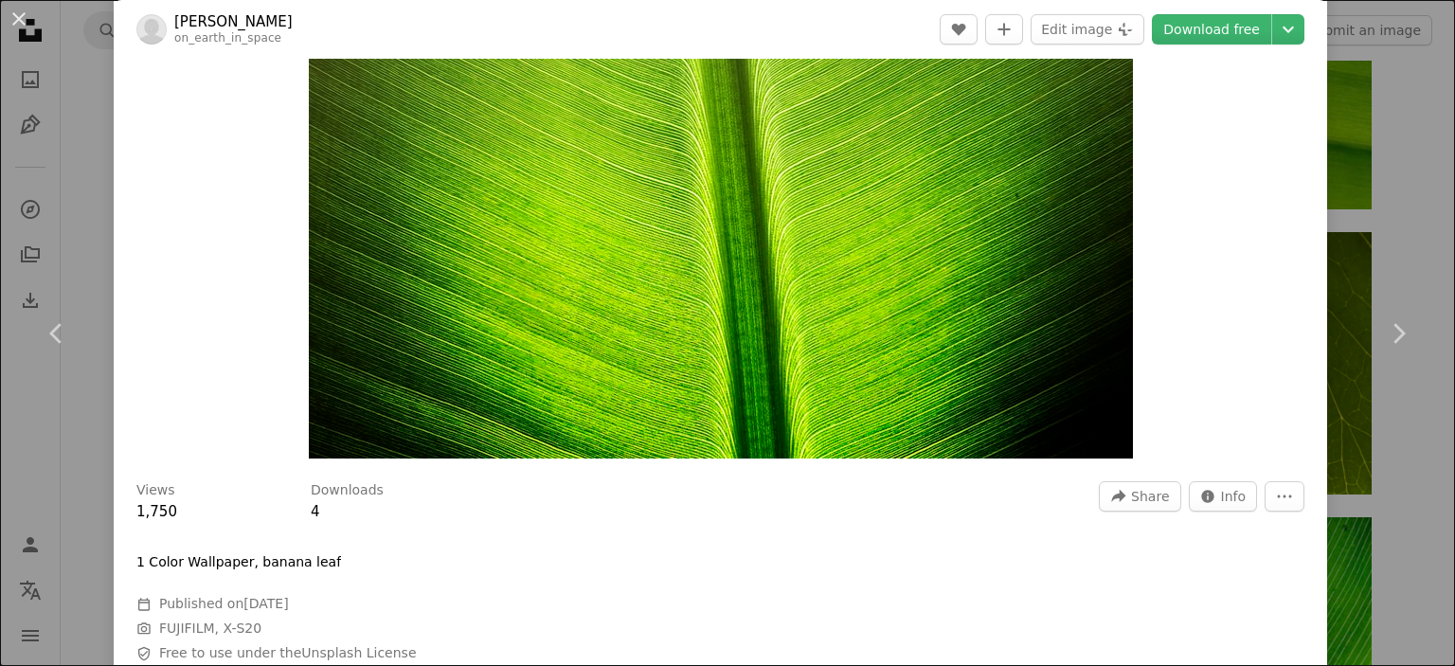
scroll to position [0, 0]
